Goal: Information Seeking & Learning: Learn about a topic

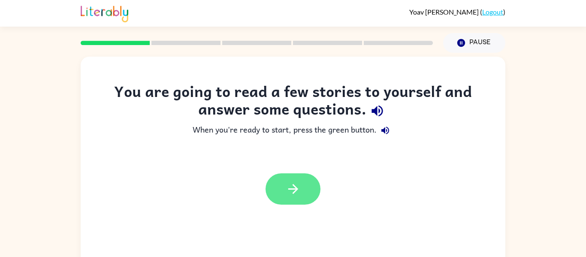
click at [307, 187] on button "button" at bounding box center [293, 188] width 55 height 31
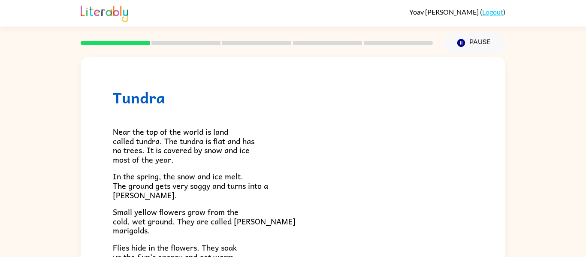
click at [302, 194] on p "In the spring, the snow and ice melt. The ground gets very soggy and turns into…" at bounding box center [293, 186] width 360 height 28
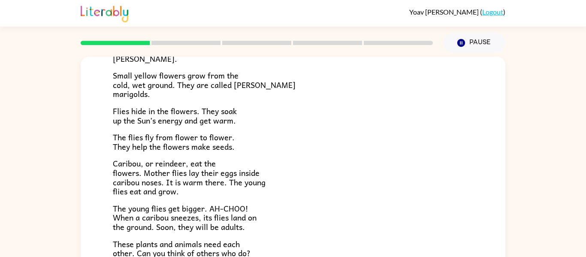
scroll to position [176, 0]
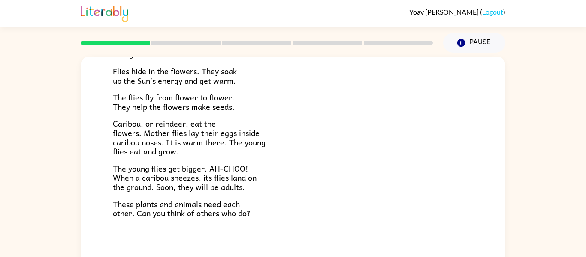
click at [159, 173] on div "Near the top of the world is land called tundra. The tundra is flat and has no …" at bounding box center [293, 74] width 360 height 288
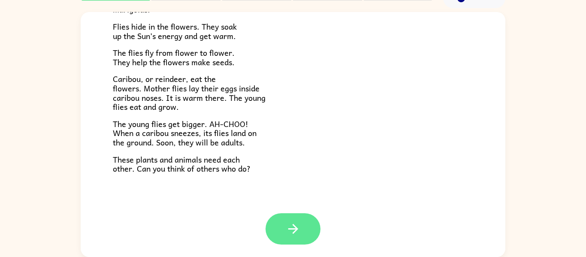
click at [296, 229] on icon "button" at bounding box center [293, 229] width 10 height 10
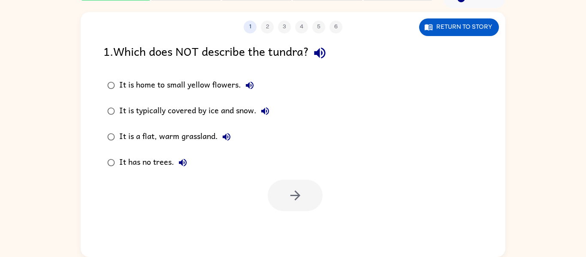
scroll to position [0, 0]
click at [304, 223] on div "1 2 3 4 5 6 Return to story 1 . Which does NOT describe the tundra? It is home …" at bounding box center [293, 134] width 425 height 245
click at [302, 230] on div "1 2 3 4 5 6 Return to story 1 . Which does NOT describe the tundra? It is home …" at bounding box center [293, 134] width 425 height 245
click at [302, 226] on div "1 2 3 4 5 6 Return to story 1 . Which does NOT describe the tundra? It is home …" at bounding box center [293, 134] width 425 height 245
click at [308, 196] on div at bounding box center [295, 195] width 55 height 31
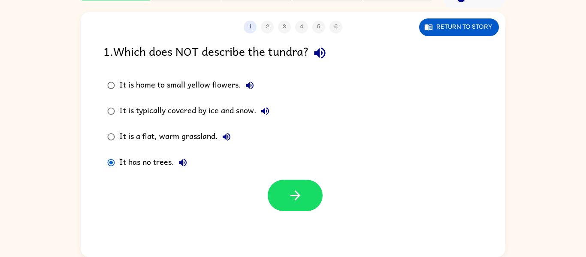
click at [159, 173] on label "It has no trees." at bounding box center [188, 163] width 179 height 26
click at [281, 199] on button "button" at bounding box center [295, 195] width 55 height 31
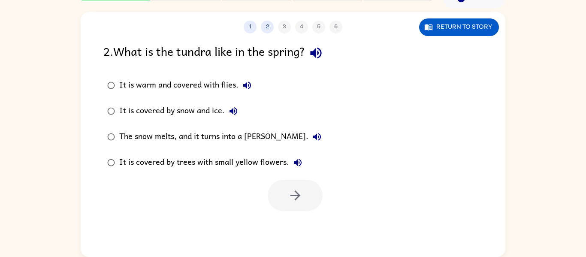
click at [297, 211] on div at bounding box center [295, 195] width 55 height 31
click at [303, 198] on button "button" at bounding box center [295, 195] width 55 height 31
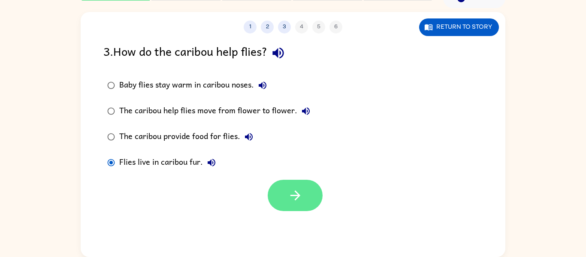
click at [279, 193] on button "button" at bounding box center [295, 195] width 55 height 31
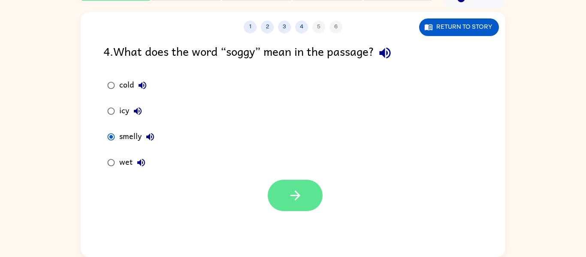
click at [305, 190] on button "button" at bounding box center [295, 195] width 55 height 31
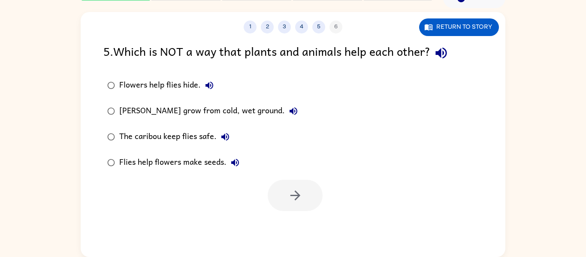
click at [118, 126] on label "The caribou keep flies safe." at bounding box center [203, 137] width 208 height 26
click at [293, 201] on icon "button" at bounding box center [295, 195] width 15 height 15
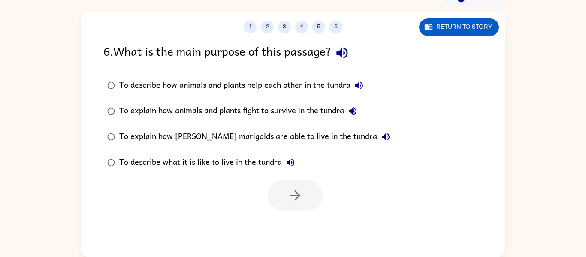
click at [159, 173] on label "To describe what it is like to live in the tundra" at bounding box center [249, 163] width 300 height 26
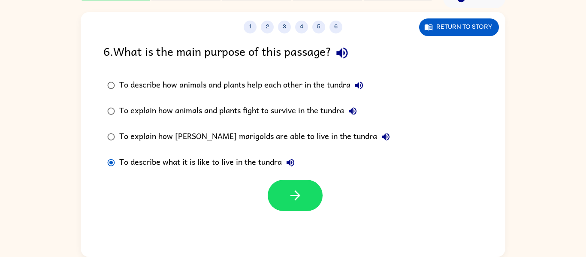
click at [159, 173] on label "To describe what it is like to live in the tundra" at bounding box center [249, 163] width 300 height 26
click at [299, 196] on icon "button" at bounding box center [295, 195] width 10 height 10
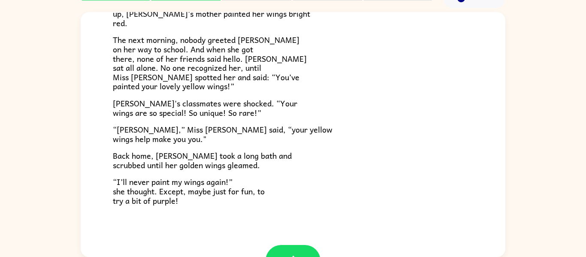
scroll to position [240, 0]
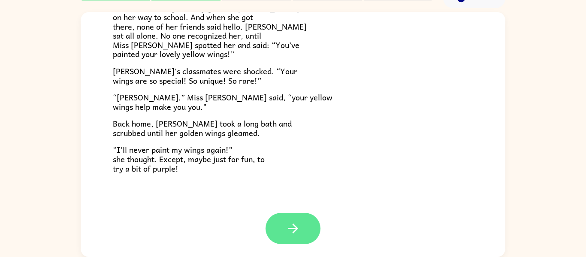
click at [294, 229] on icon "button" at bounding box center [293, 228] width 10 height 10
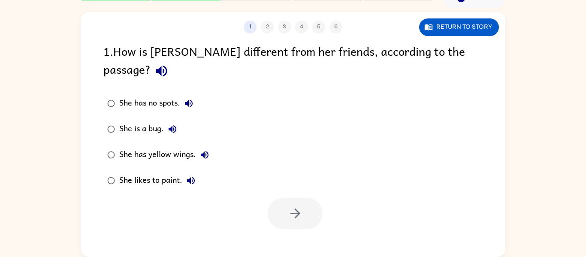
scroll to position [0, 0]
click at [159, 173] on label "She likes to paint." at bounding box center [158, 181] width 119 height 26
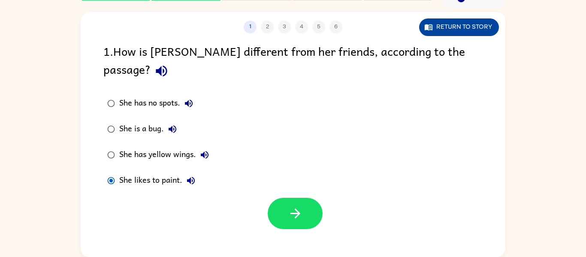
click at [463, 35] on button "Return to story" at bounding box center [459, 27] width 80 height 18
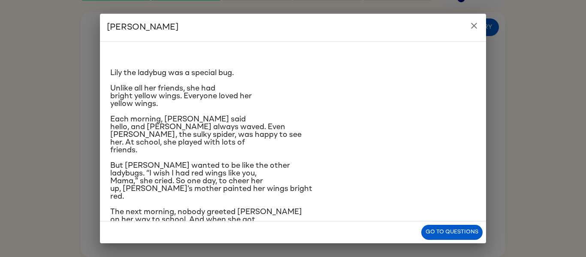
click at [474, 26] on icon "close" at bounding box center [474, 26] width 6 height 6
